Goal: Task Accomplishment & Management: Use online tool/utility

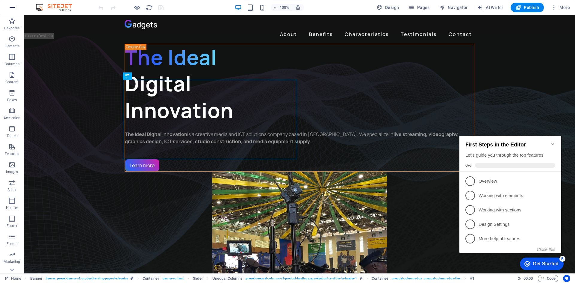
click at [12, 9] on icon "button" at bounding box center [12, 7] width 7 height 7
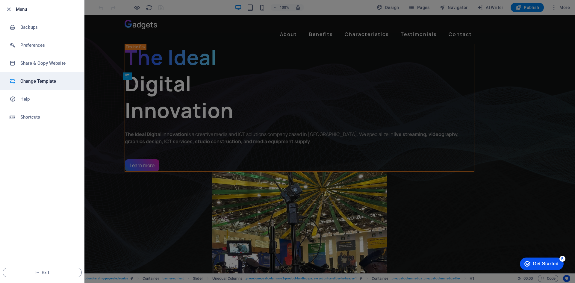
click at [44, 82] on h6 "Change Template" at bounding box center [47, 81] width 55 height 7
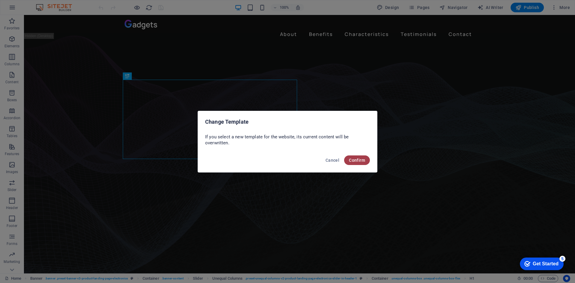
click at [356, 160] on span "Confirm" at bounding box center [357, 160] width 16 height 5
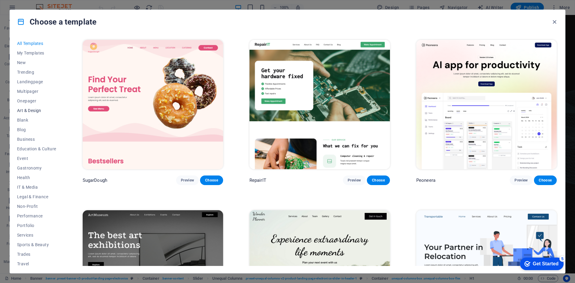
click at [36, 112] on span "Art & Design" at bounding box center [36, 110] width 39 height 5
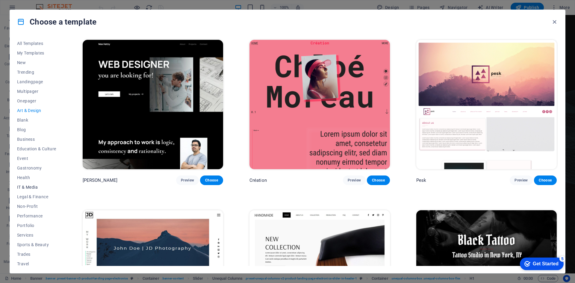
click at [31, 187] on span "IT & Media" at bounding box center [36, 187] width 39 height 5
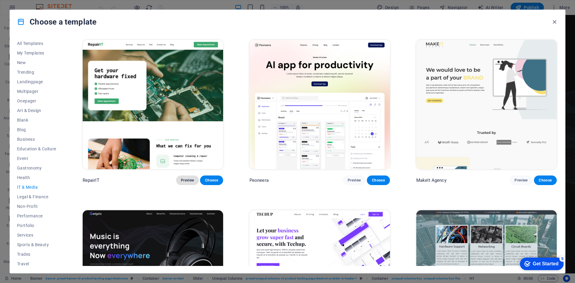
click at [185, 178] on span "Preview" at bounding box center [187, 180] width 13 height 5
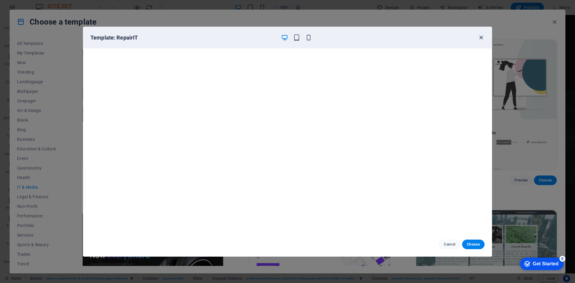
click at [481, 36] on icon "button" at bounding box center [481, 37] width 7 height 7
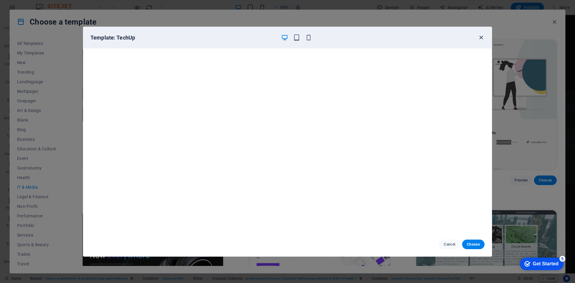
click at [481, 40] on icon "button" at bounding box center [481, 37] width 7 height 7
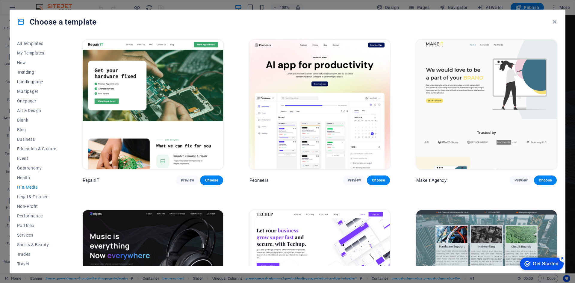
click at [36, 81] on span "Landingpage" at bounding box center [36, 81] width 39 height 5
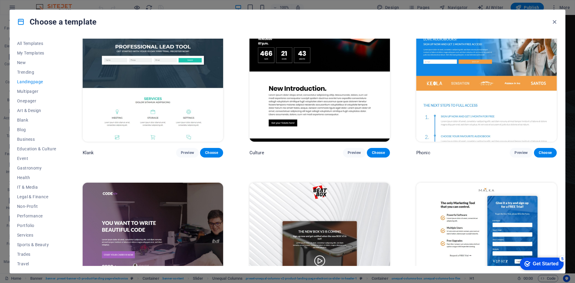
scroll to position [28, 0]
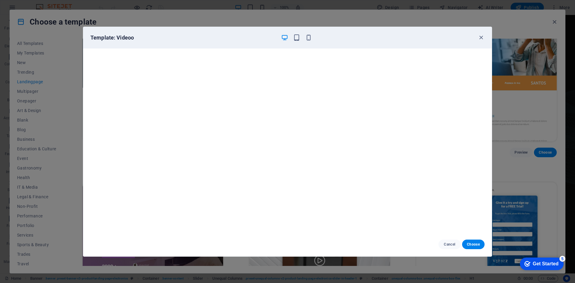
scroll to position [152, 0]
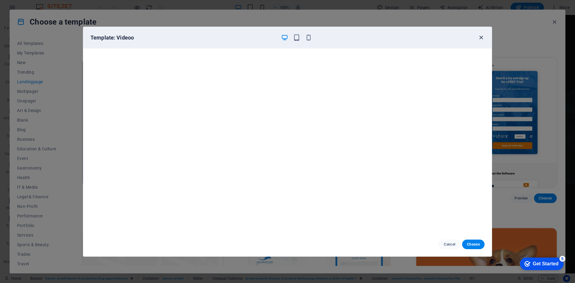
click at [481, 37] on icon "button" at bounding box center [481, 37] width 7 height 7
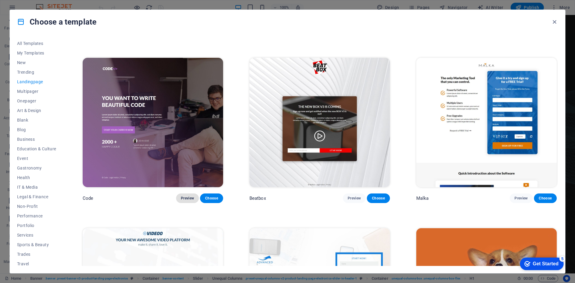
click at [190, 196] on span "Preview" at bounding box center [187, 198] width 13 height 5
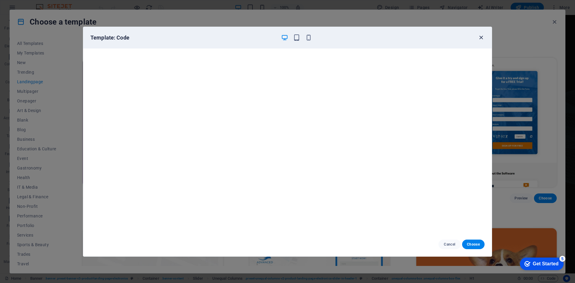
click at [483, 39] on icon "button" at bounding box center [481, 37] width 7 height 7
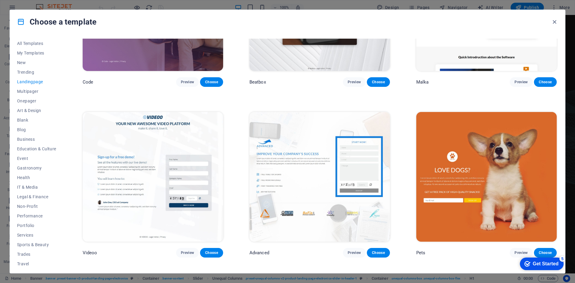
scroll to position [269, 0]
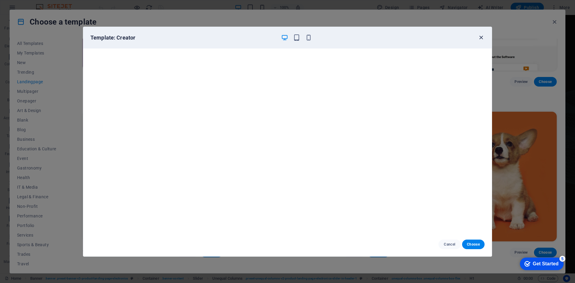
click at [479, 38] on icon "button" at bounding box center [481, 37] width 7 height 7
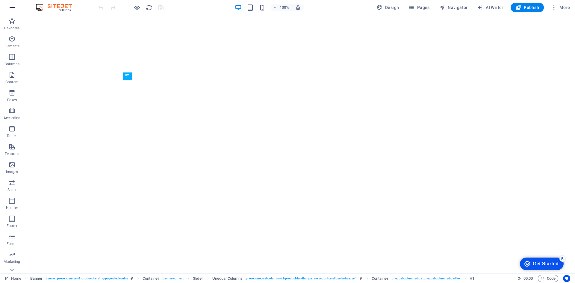
click at [14, 8] on icon "button" at bounding box center [12, 7] width 7 height 7
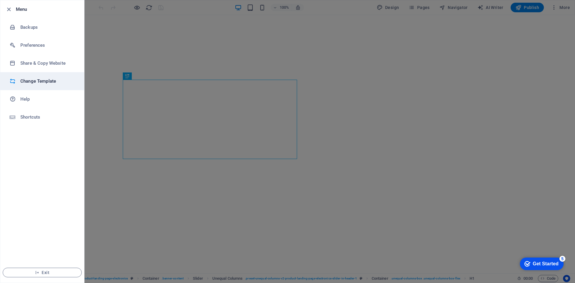
click at [36, 83] on h6 "Change Template" at bounding box center [47, 81] width 55 height 7
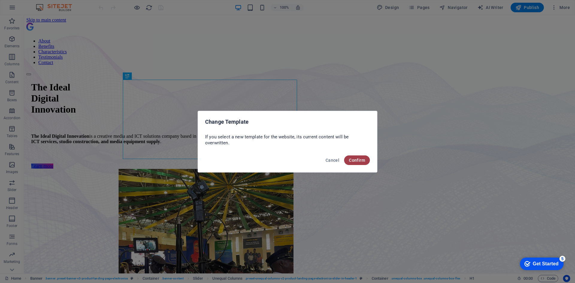
click at [361, 163] on button "Confirm" at bounding box center [357, 160] width 26 height 10
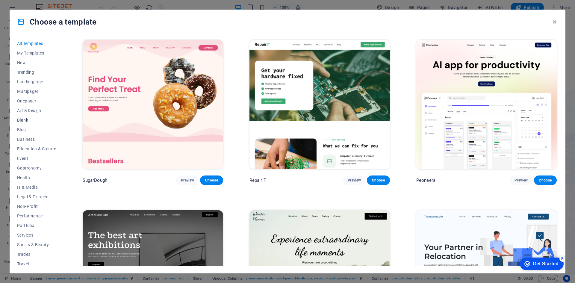
click at [26, 119] on span "Blank" at bounding box center [36, 120] width 39 height 5
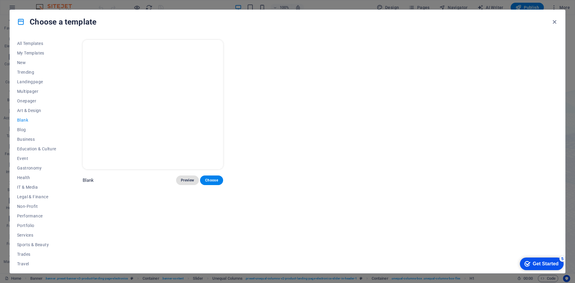
click at [188, 178] on span "Preview" at bounding box center [187, 180] width 13 height 5
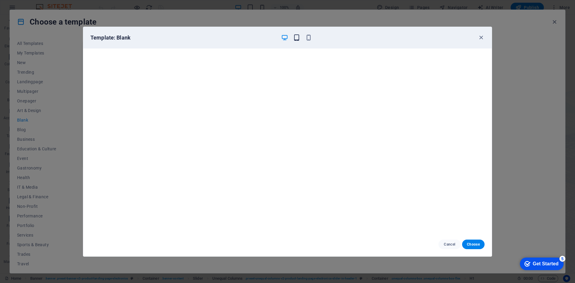
click at [295, 40] on icon "button" at bounding box center [296, 37] width 7 height 7
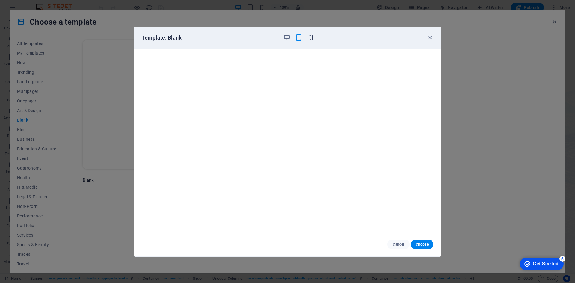
click at [310, 39] on icon "button" at bounding box center [310, 37] width 7 height 7
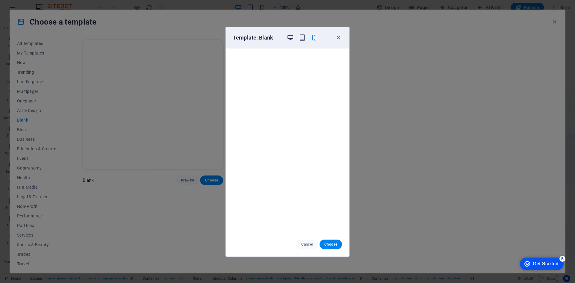
click at [290, 39] on icon "button" at bounding box center [290, 37] width 7 height 7
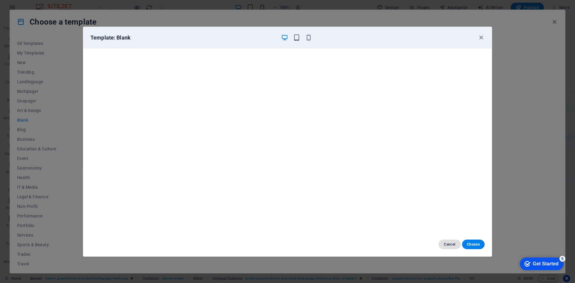
click at [452, 246] on span "Cancel" at bounding box center [449, 244] width 13 height 5
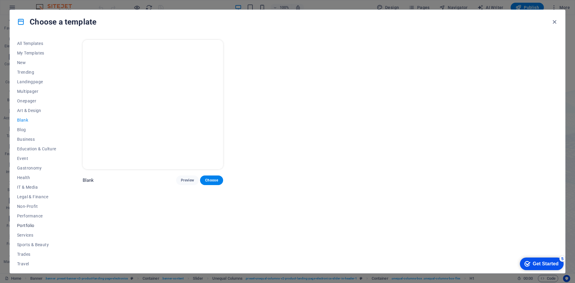
scroll to position [12, 0]
click at [33, 261] on span "Wireframe" at bounding box center [36, 261] width 39 height 5
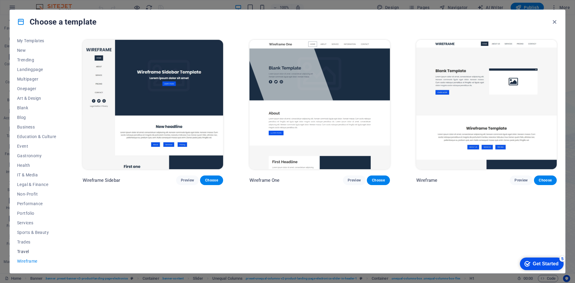
click at [27, 251] on span "Travel" at bounding box center [36, 251] width 39 height 5
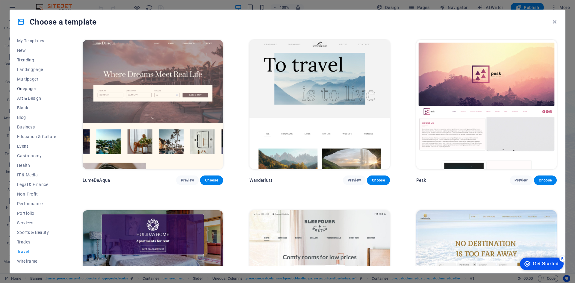
click at [31, 86] on span "Onepager" at bounding box center [36, 88] width 39 height 5
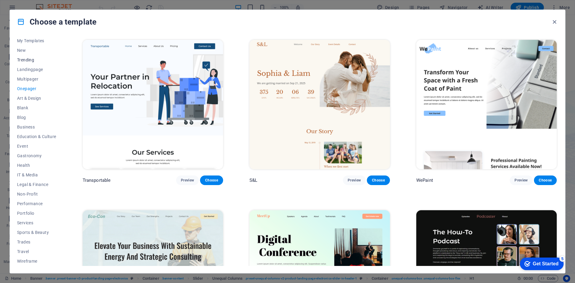
click at [29, 59] on span "Trending" at bounding box center [36, 60] width 39 height 5
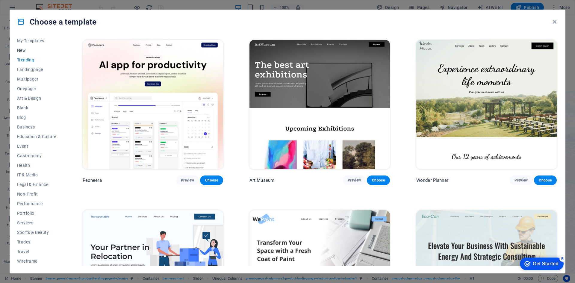
click at [25, 50] on span "New" at bounding box center [36, 50] width 39 height 5
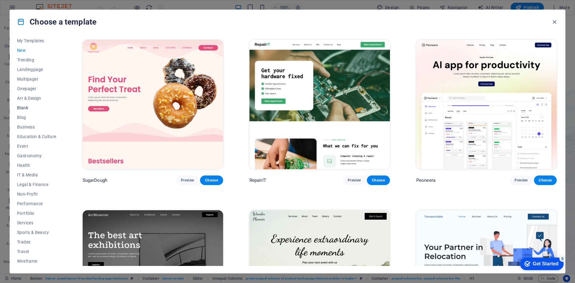
click at [25, 107] on span "Blank" at bounding box center [36, 107] width 39 height 5
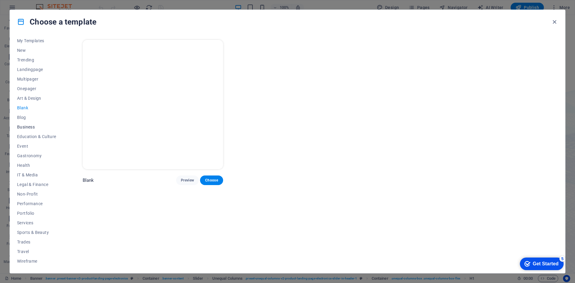
click at [34, 127] on span "Business" at bounding box center [36, 127] width 39 height 5
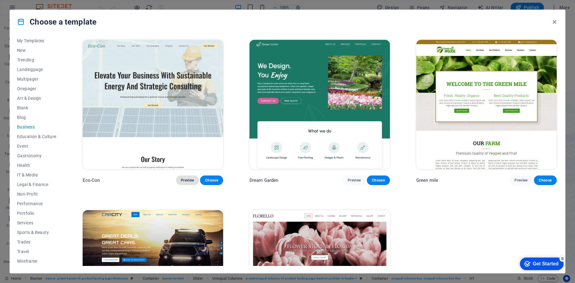
click at [188, 178] on span "Preview" at bounding box center [187, 180] width 13 height 5
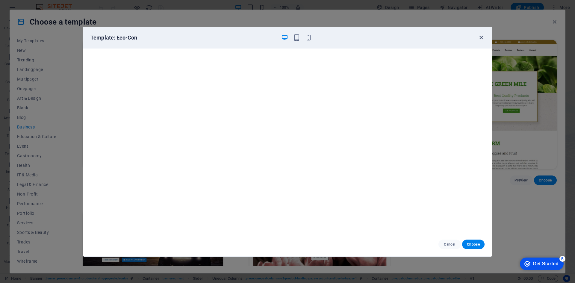
click at [480, 37] on icon "button" at bounding box center [481, 37] width 7 height 7
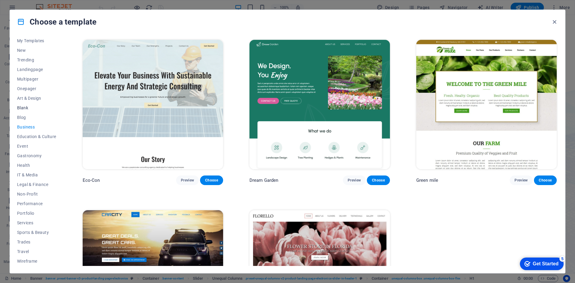
click at [26, 107] on span "Blank" at bounding box center [36, 107] width 39 height 5
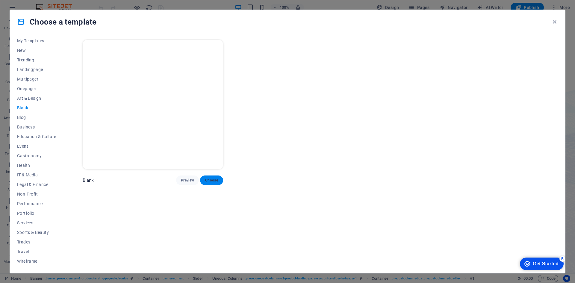
click at [214, 179] on span "Choose" at bounding box center [211, 180] width 13 height 5
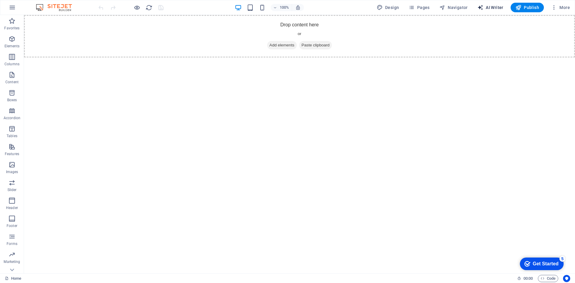
click at [492, 6] on span "AI Writer" at bounding box center [490, 7] width 26 height 6
select select "English"
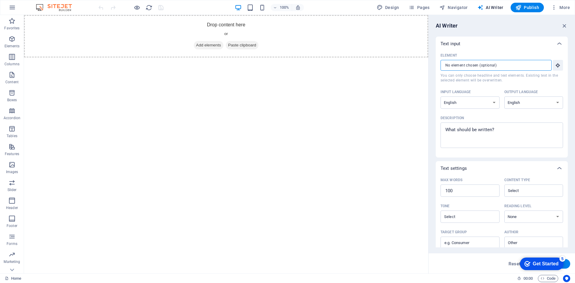
click at [489, 67] on input "Element ​ You can only choose headline and text elements. Existing text in the …" at bounding box center [494, 65] width 107 height 11
click at [514, 63] on input "Element ​ You can only choose headline and text elements. Existing text in the …" at bounding box center [494, 65] width 107 height 11
click at [564, 28] on icon "button" at bounding box center [564, 25] width 7 height 7
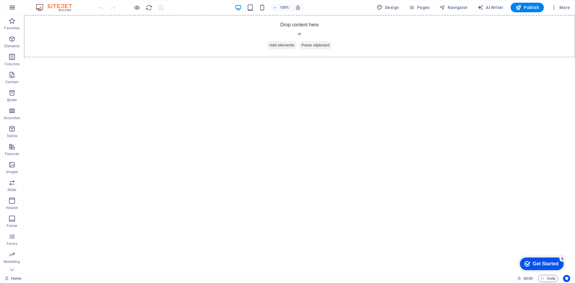
click at [12, 6] on icon "button" at bounding box center [12, 7] width 7 height 7
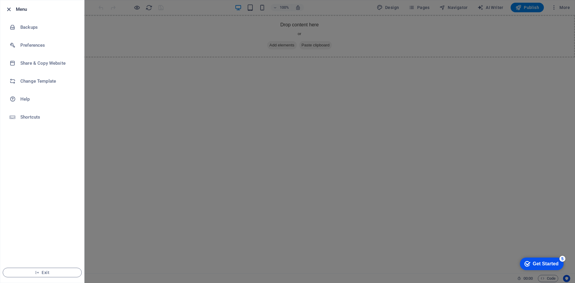
click at [9, 9] on icon "button" at bounding box center [8, 9] width 7 height 7
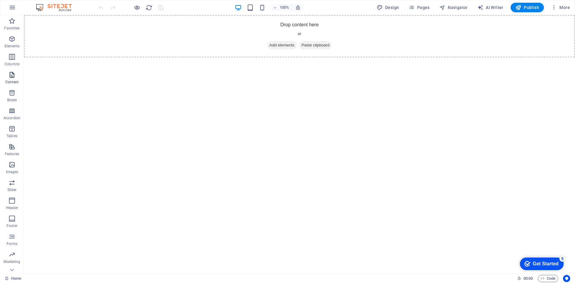
click at [10, 73] on icon "button" at bounding box center [11, 74] width 7 height 7
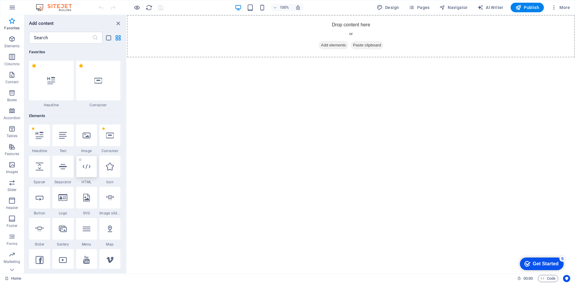
click at [86, 166] on icon at bounding box center [87, 167] width 8 height 8
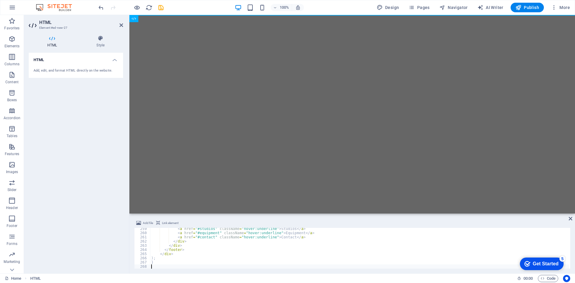
scroll to position [0, 2]
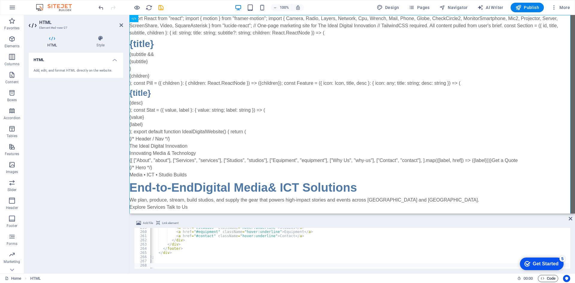
click at [548, 279] on span "Code" at bounding box center [548, 278] width 15 height 7
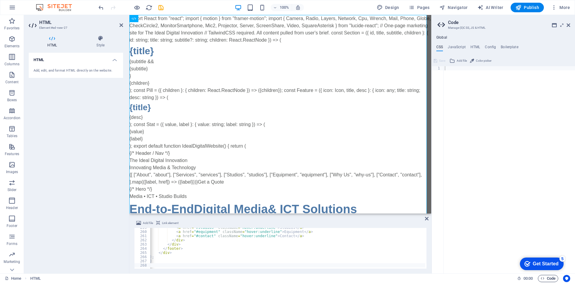
click at [548, 279] on span "Code" at bounding box center [548, 278] width 15 height 7
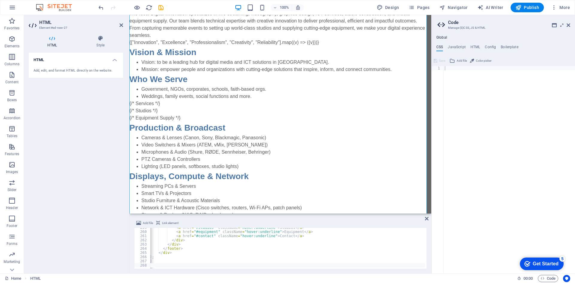
scroll to position [364, 0]
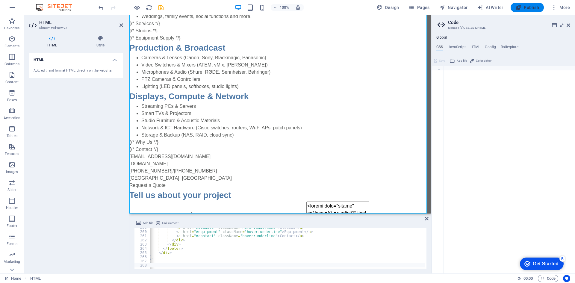
click at [528, 7] on span "Publish" at bounding box center [527, 7] width 24 height 6
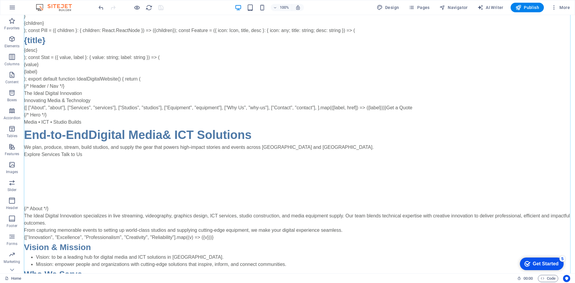
scroll to position [0, 0]
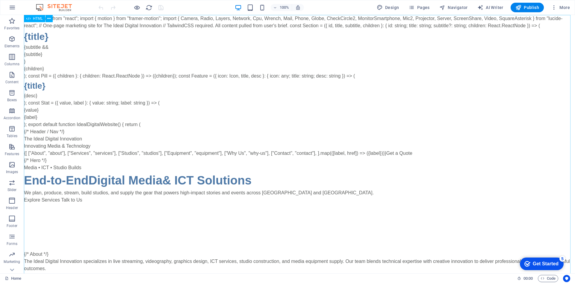
click at [38, 20] on span "HTML" at bounding box center [38, 19] width 10 height 4
click at [127, 162] on div "import React from "react"; import { motion } from "framer-motion"; import { Cam…" at bounding box center [299, 278] width 551 height 526
click at [133, 155] on div "import React from "react"; import { motion } from "framer-motion"; import { Cam…" at bounding box center [299, 278] width 551 height 526
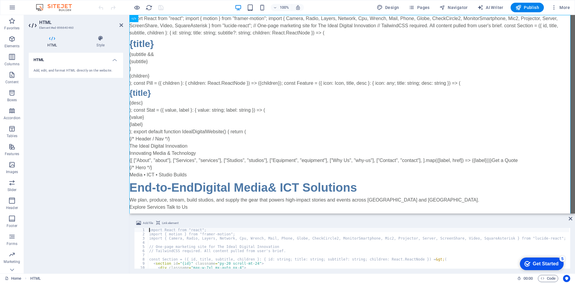
type textarea "} </textarea></form></div></div></section></div>"
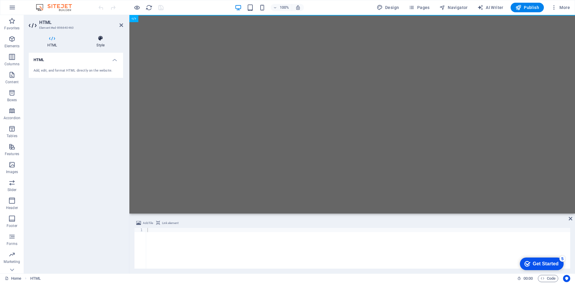
click at [98, 41] on icon at bounding box center [100, 38] width 45 height 6
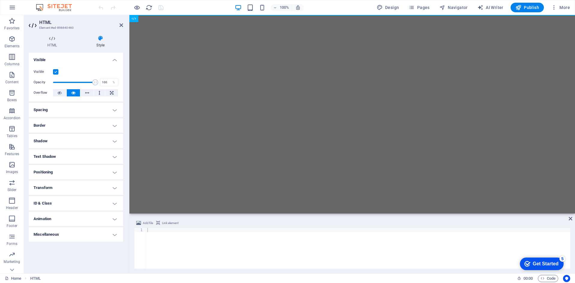
click at [98, 41] on icon at bounding box center [100, 38] width 45 height 6
click at [9, 39] on icon "button" at bounding box center [11, 38] width 7 height 7
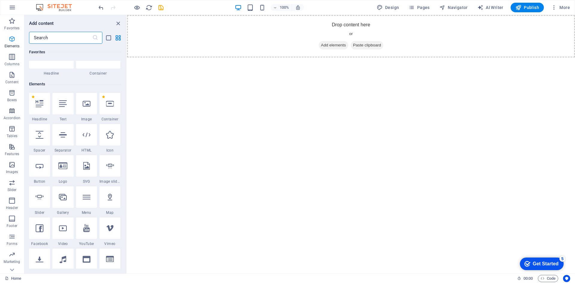
scroll to position [64, 0]
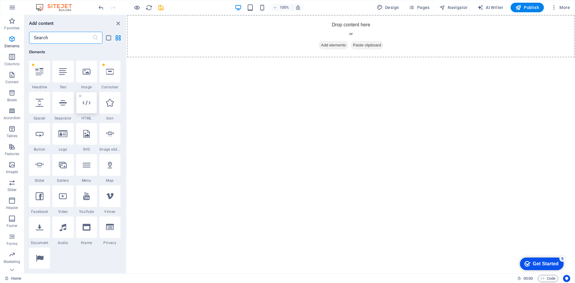
click at [84, 106] on icon at bounding box center [87, 103] width 8 height 8
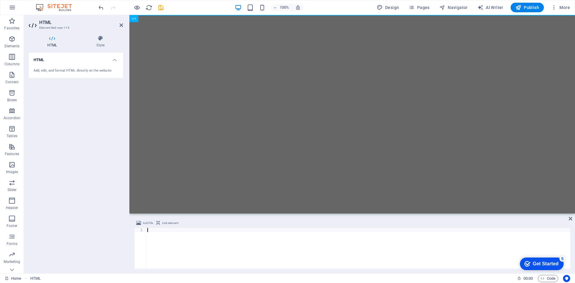
paste textarea "}"
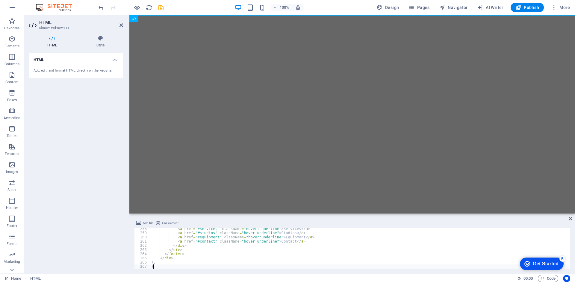
click at [283, 238] on div "< a href = "#services" className = "hover:underline" > Services </ a > < a href…" at bounding box center [440, 251] width 580 height 48
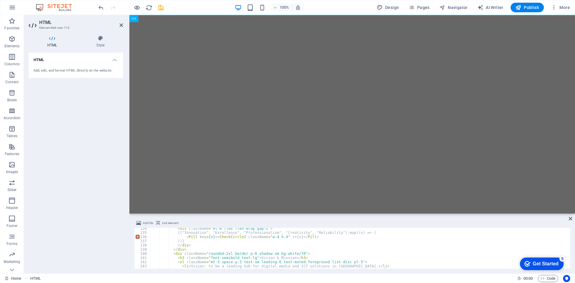
scroll to position [552, 0]
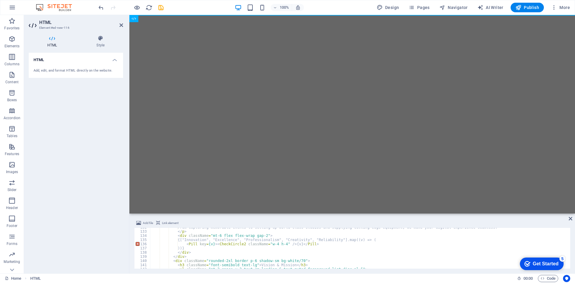
drag, startPoint x: 453, startPoint y: 229, endPoint x: 320, endPoint y: 152, distance: 154.4
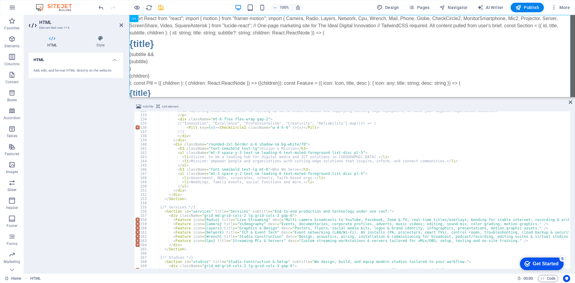
click at [304, 97] on div "Drag here to replace the existing content. Press “Ctrl” if you want to create a…" at bounding box center [352, 56] width 446 height 82
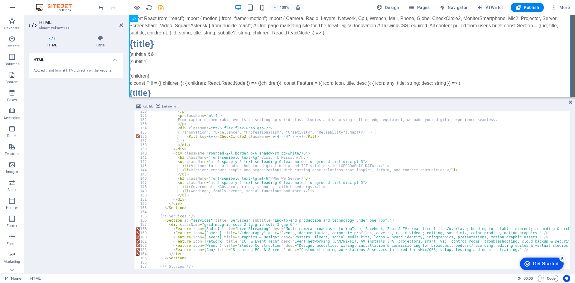
scroll to position [543, 0]
click at [141, 55] on div "import React from "react"; import { motion } from "framer-motion"; import { Cam…" at bounding box center [352, 281] width 446 height 533
click at [156, 19] on icon at bounding box center [154, 19] width 3 height 6
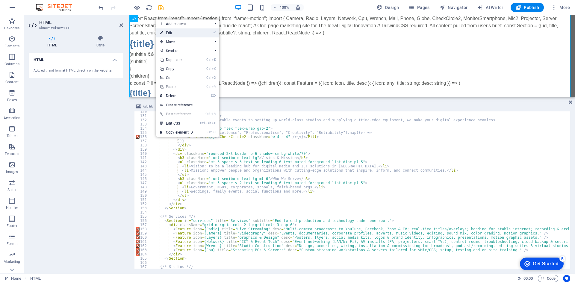
click at [170, 32] on link "⏎ Edit" at bounding box center [176, 32] width 40 height 9
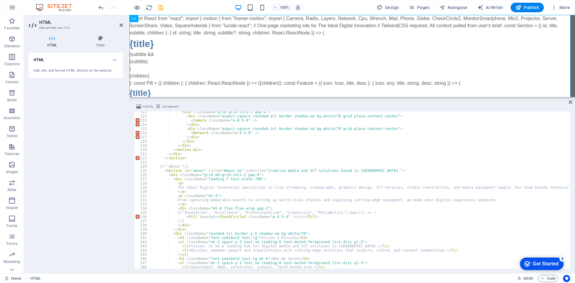
scroll to position [462, 0]
click at [226, 128] on div "< div className = "grid grid-cols-2 gap-4" > < div className = "aspect-square r…" at bounding box center [440, 192] width 580 height 164
click at [146, 62] on div "import React from "react"; import { motion } from "framer-motion"; import { Cam…" at bounding box center [352, 281] width 446 height 533
click at [139, 61] on div "import React from "react"; import { motion } from "framer-motion"; import { Cam…" at bounding box center [352, 281] width 446 height 533
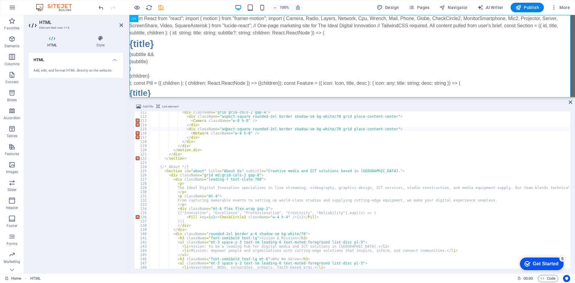
click at [114, 59] on h4 "HTML" at bounding box center [76, 58] width 94 height 11
click at [114, 59] on h4 "HTML" at bounding box center [76, 60] width 94 height 14
click at [207, 126] on div "< div className = "grid grid-cols-2 gap-4" > < div className = "aspect-square r…" at bounding box center [440, 192] width 580 height 164
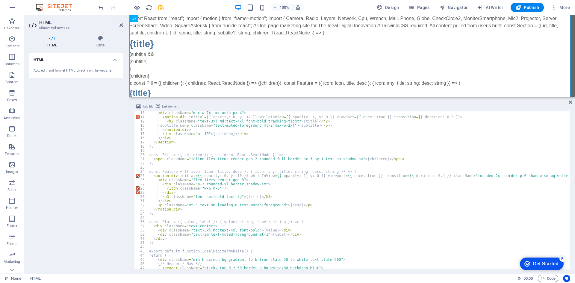
scroll to position [0, 0]
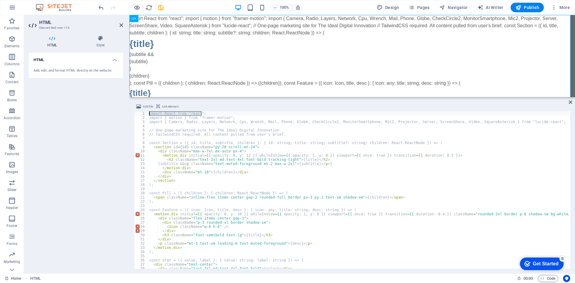
drag, startPoint x: 205, startPoint y: 114, endPoint x: 138, endPoint y: 113, distance: 67.1
click at [138, 113] on div "</div> 1 2 3 4 5 6 7 8 9 10 11 12 13 14 15 16 17 18 19 20 21 22 23 24 25 26 27 …" at bounding box center [352, 189] width 436 height 157
click at [177, 120] on div "import React from "react"; import { motion } from "framer-motion"; import { Cam…" at bounding box center [438, 193] width 580 height 164
click at [188, 135] on div "import React from "react"; import { motion } from "framer-motion"; import { Cam…" at bounding box center [438, 193] width 580 height 164
type textarea "); }"
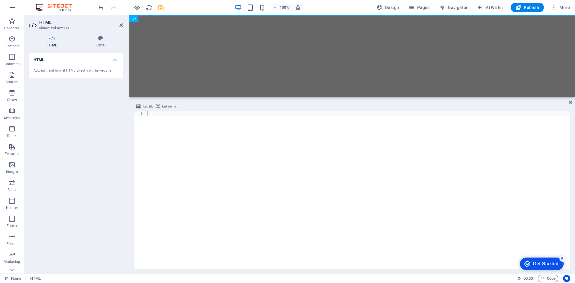
click at [114, 61] on h4 "HTML" at bounding box center [76, 58] width 94 height 11
click at [12, 75] on icon "button" at bounding box center [11, 74] width 7 height 7
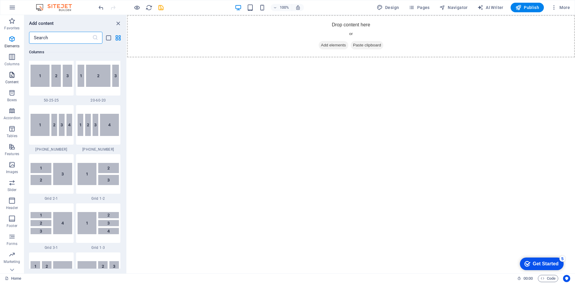
scroll to position [1048, 0]
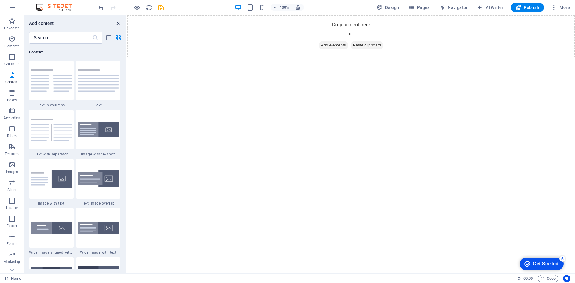
click at [120, 24] on icon "close panel" at bounding box center [118, 23] width 7 height 7
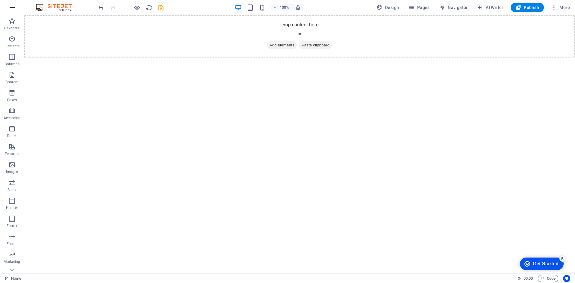
click at [16, 6] on button "button" at bounding box center [12, 7] width 14 height 14
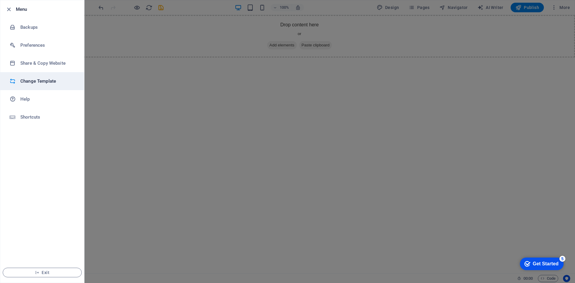
click at [40, 79] on h6 "Change Template" at bounding box center [47, 81] width 55 height 7
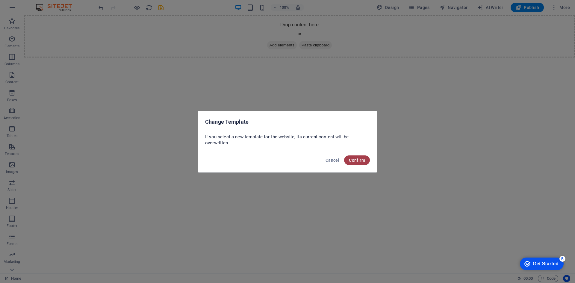
click at [358, 159] on span "Confirm" at bounding box center [357, 160] width 16 height 5
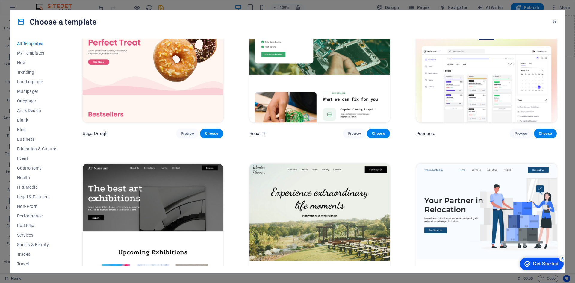
scroll to position [0, 0]
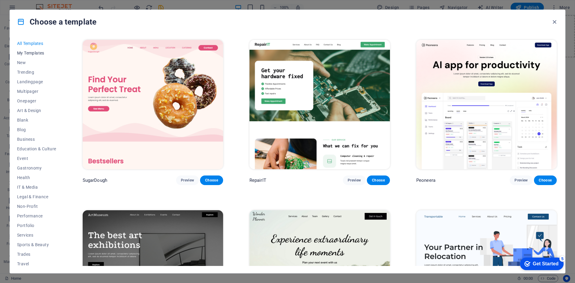
click at [27, 52] on span "My Templates" at bounding box center [36, 53] width 39 height 5
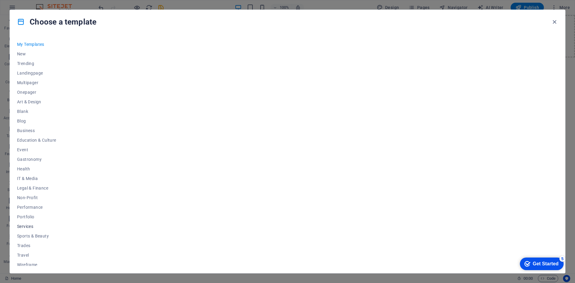
scroll to position [8, 0]
click at [28, 101] on span "Art & Design" at bounding box center [36, 102] width 39 height 5
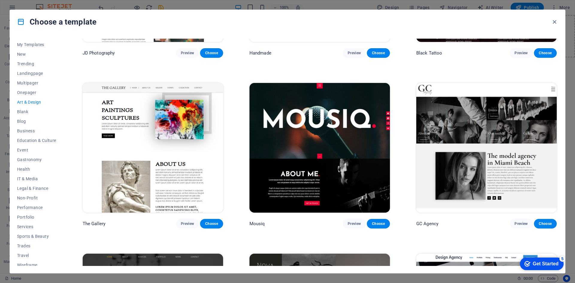
scroll to position [298, 0]
click at [345, 153] on img at bounding box center [320, 147] width 140 height 129
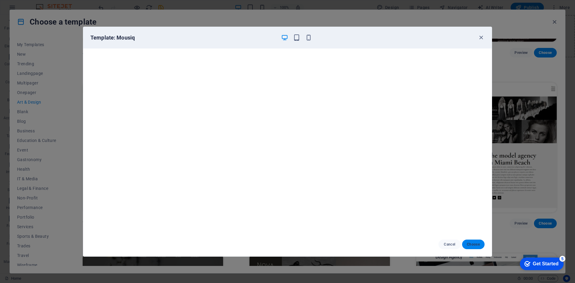
click at [471, 243] on span "Choose" at bounding box center [473, 244] width 13 height 5
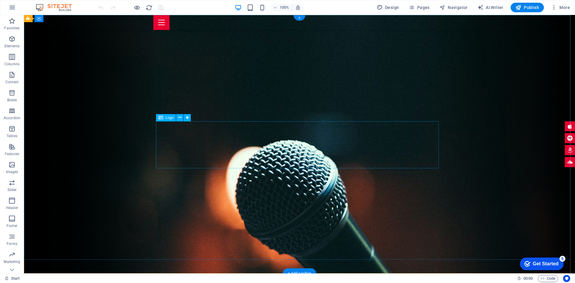
select select "px"
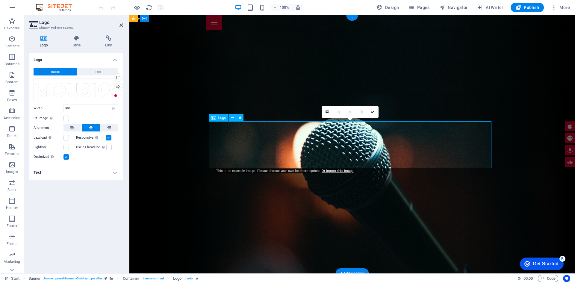
click at [71, 92] on div "Drag files here, click to choose files or select files from Files or our free s…" at bounding box center [76, 90] width 85 height 24
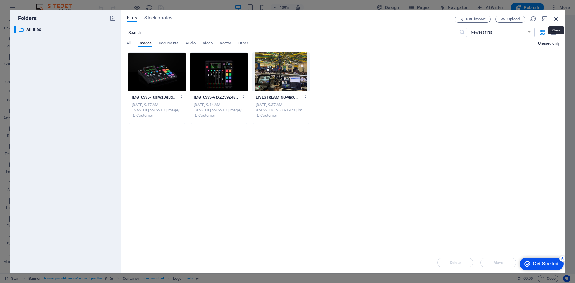
click at [557, 16] on icon "button" at bounding box center [556, 19] width 7 height 7
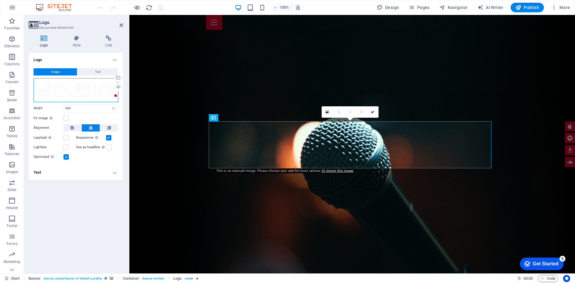
click at [65, 92] on div "Drag files here, click to choose files or select files from Files or our free s…" at bounding box center [76, 90] width 85 height 24
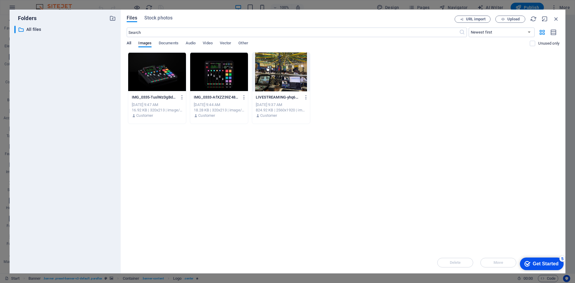
click at [130, 41] on span "All" at bounding box center [129, 44] width 4 height 8
click at [557, 18] on icon "button" at bounding box center [556, 19] width 7 height 7
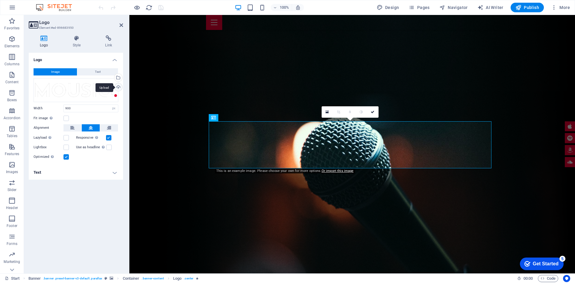
click at [120, 88] on div "Upload" at bounding box center [117, 87] width 9 height 9
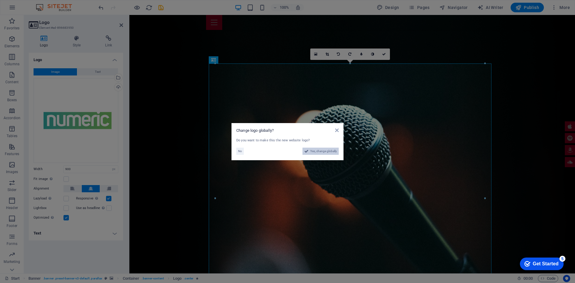
click at [314, 152] on span "Yes, change globally" at bounding box center [323, 151] width 27 height 7
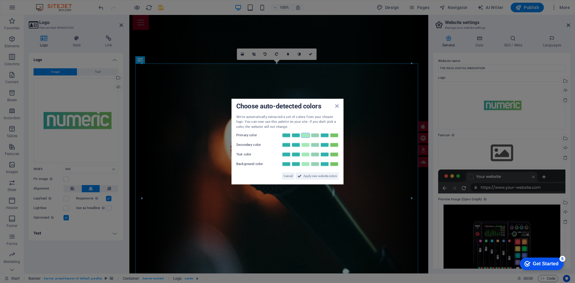
click at [303, 137] on link at bounding box center [305, 135] width 9 height 5
drag, startPoint x: 383, startPoint y: 158, endPoint x: 375, endPoint y: 93, distance: 66.0
click at [375, 93] on aside "Choose auto-detected colors We've automatically extracted a set of colors from …" at bounding box center [287, 141] width 575 height 283
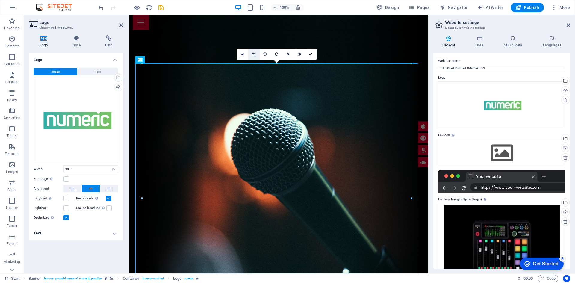
click at [254, 55] on icon at bounding box center [253, 54] width 3 height 4
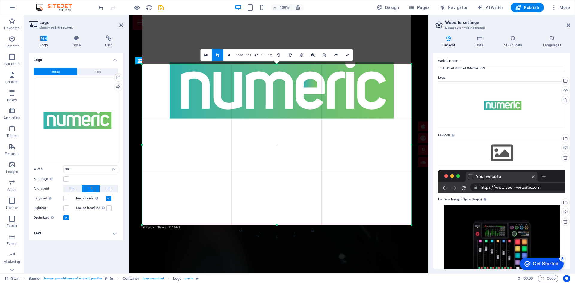
drag, startPoint x: 276, startPoint y: 63, endPoint x: 281, endPoint y: 172, distance: 108.8
click at [281, 172] on div "180 170 160 150 140 130 120 110 100 90 80 70 60 50 40 30 20 10 0 -10 -20 -30 -4…" at bounding box center [277, 144] width 270 height 161
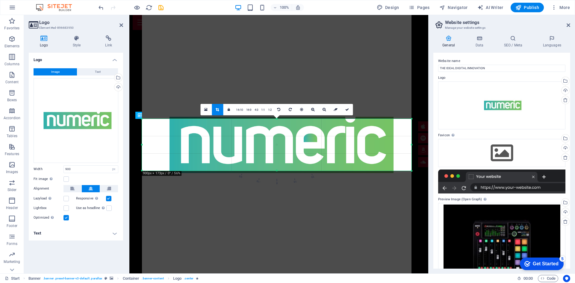
drag, startPoint x: 275, startPoint y: 226, endPoint x: 270, endPoint y: 116, distance: 110.0
click at [270, 119] on div "180 170 160 150 140 130 120 110 100 90 80 70 60 50 40 30 20 10 0 -10 -20 -30 -4…" at bounding box center [277, 145] width 270 height 52
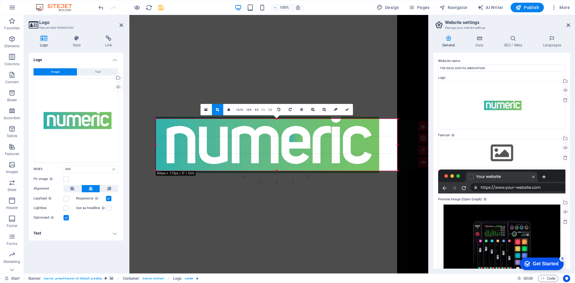
drag, startPoint x: 143, startPoint y: 144, endPoint x: 171, endPoint y: 145, distance: 28.5
click at [171, 145] on div "180 170 160 150 140 130 120 110 100 90 80 70 60 50 40 30 20 10 0 -10 -20 -30 -4…" at bounding box center [276, 145] width 241 height 52
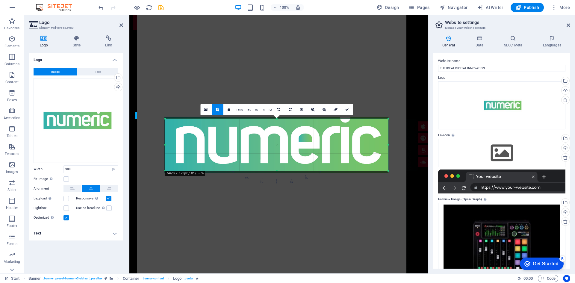
drag, startPoint x: 397, startPoint y: 145, endPoint x: 379, endPoint y: 146, distance: 18.3
click at [379, 146] on div "180 170 160 150 140 130 120 110 100 90 80 70 60 50 40 30 20 10 0 -10 -20 -30 -4…" at bounding box center [276, 145] width 223 height 52
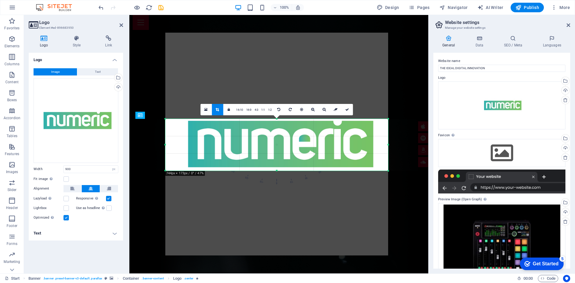
drag, startPoint x: 324, startPoint y: 87, endPoint x: 325, endPoint y: 102, distance: 15.0
click at [325, 102] on div at bounding box center [276, 144] width 223 height 223
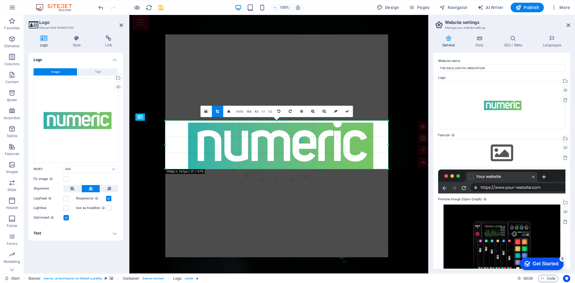
drag, startPoint x: 278, startPoint y: 170, endPoint x: 278, endPoint y: 167, distance: 3.6
click at [278, 167] on div "180 170 160 150 140 130 120 110 100 90 80 70 60 50 40 30 20 10 0 -10 -20 -30 -4…" at bounding box center [276, 145] width 223 height 48
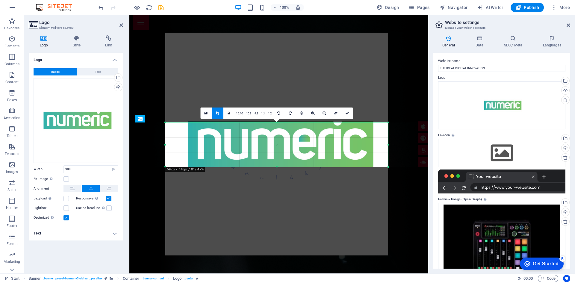
drag, startPoint x: 277, startPoint y: 120, endPoint x: 278, endPoint y: 124, distance: 3.9
click at [278, 124] on div "180 170 160 150 140 130 120 110 100 90 80 70 60 50 40 30 20 10 0 -10 -20 -30 -4…" at bounding box center [276, 145] width 223 height 44
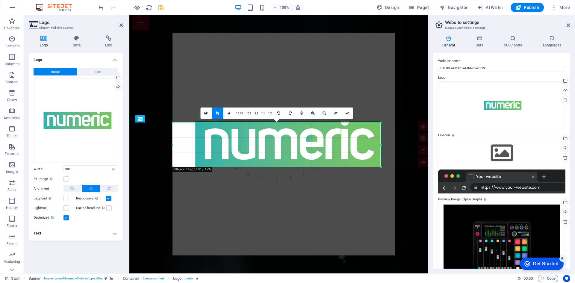
drag, startPoint x: 388, startPoint y: 146, endPoint x: 373, endPoint y: 146, distance: 14.4
click at [373, 146] on div "180 170 160 150 140 130 120 110 100 90 80 70 60 50 40 30 20 10 0 -10 -20 -30 -4…" at bounding box center [277, 145] width 208 height 44
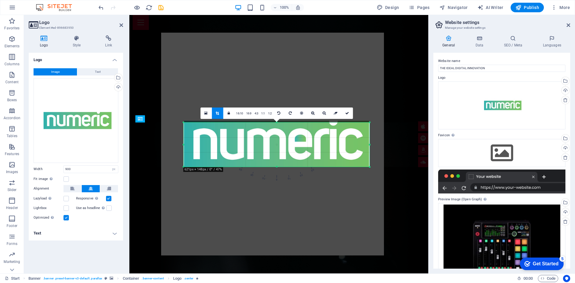
drag, startPoint x: 173, startPoint y: 143, endPoint x: 195, endPoint y: 149, distance: 23.0
click at [195, 149] on div "180 170 160 150 140 130 120 110 100 90 80 70 60 50 40 30 20 10 0 -10 -20 -30 -4…" at bounding box center [277, 145] width 186 height 44
click at [258, 76] on div at bounding box center [272, 144] width 223 height 223
click at [527, 9] on span "Publish" at bounding box center [527, 7] width 24 height 6
